Goal: Task Accomplishment & Management: Use online tool/utility

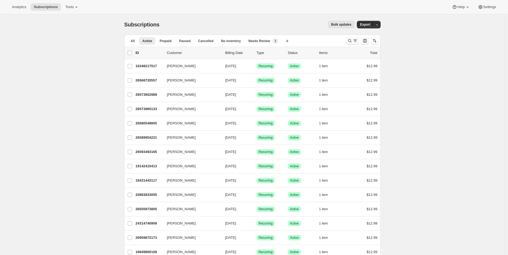
click at [352, 42] on icon "Search and filter results" at bounding box center [350, 41] width 4 height 4
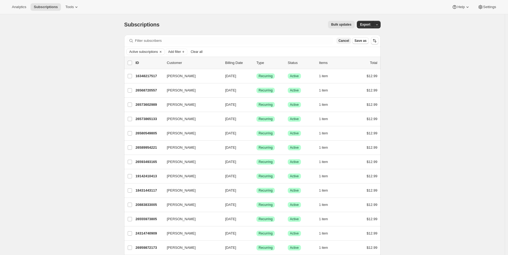
click at [351, 43] on button "Cancel" at bounding box center [344, 41] width 15 height 6
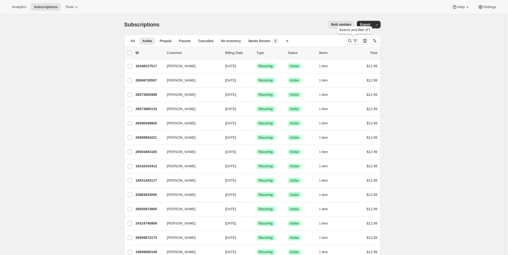
click at [358, 41] on icon "Search and filter results" at bounding box center [355, 40] width 5 height 5
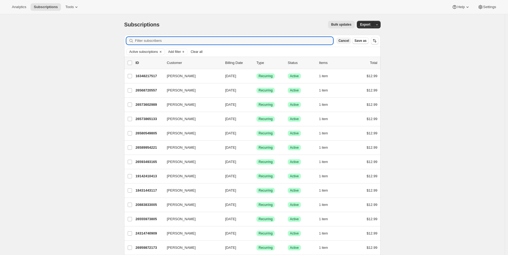
click at [349, 41] on span "Cancel" at bounding box center [344, 41] width 11 height 4
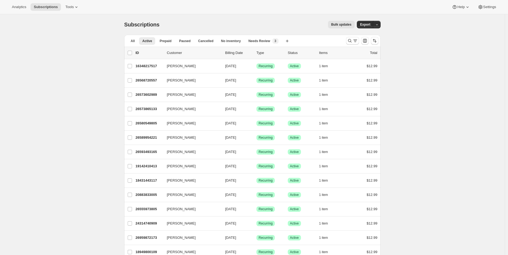
drag, startPoint x: 376, startPoint y: 43, endPoint x: 367, endPoint y: 45, distance: 8.5
click at [367, 45] on div at bounding box center [362, 40] width 37 height 11
click at [358, 43] on icon "Search and filter results" at bounding box center [355, 40] width 5 height 5
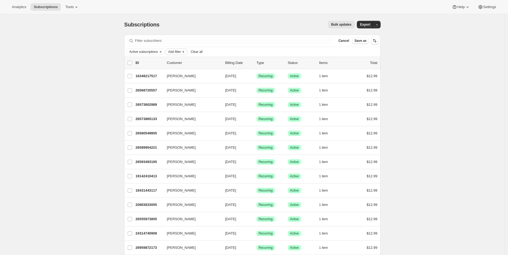
click at [184, 52] on icon "Add filter" at bounding box center [183, 52] width 4 height 4
click at [176, 54] on button "Add filter" at bounding box center [177, 52] width 22 height 6
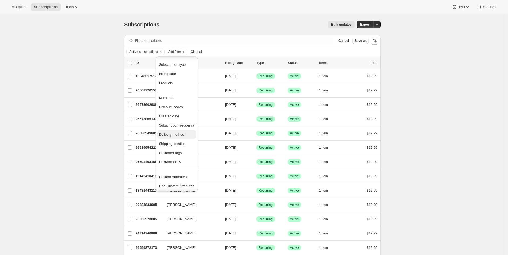
scroll to position [1, 0]
click at [187, 177] on span "Custom Attributes" at bounding box center [177, 176] width 36 height 5
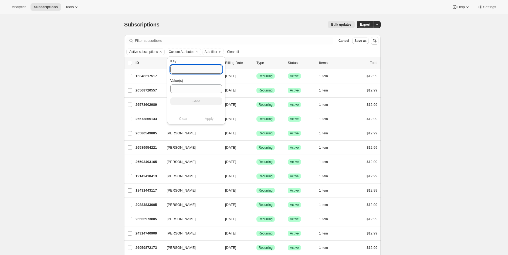
click at [197, 72] on input "Key" at bounding box center [196, 69] width 52 height 9
